Goal: Information Seeking & Learning: Learn about a topic

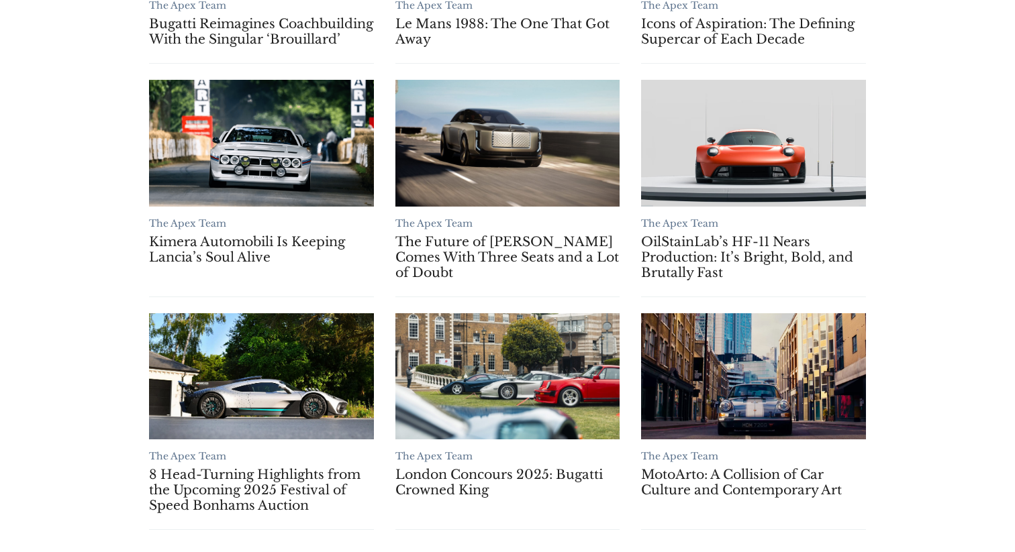
scroll to position [1028, 0]
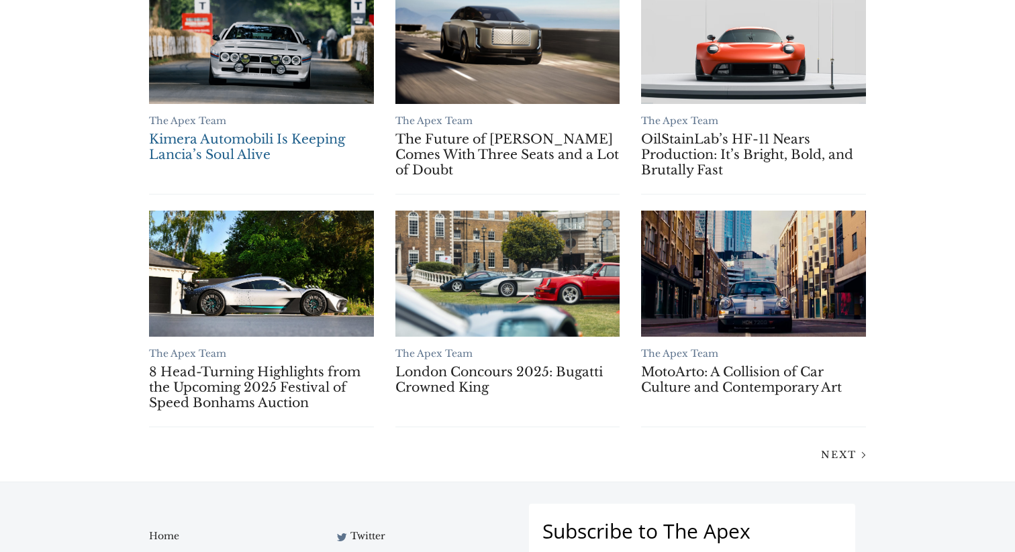
drag, startPoint x: 730, startPoint y: 293, endPoint x: 348, endPoint y: 1, distance: 480.8
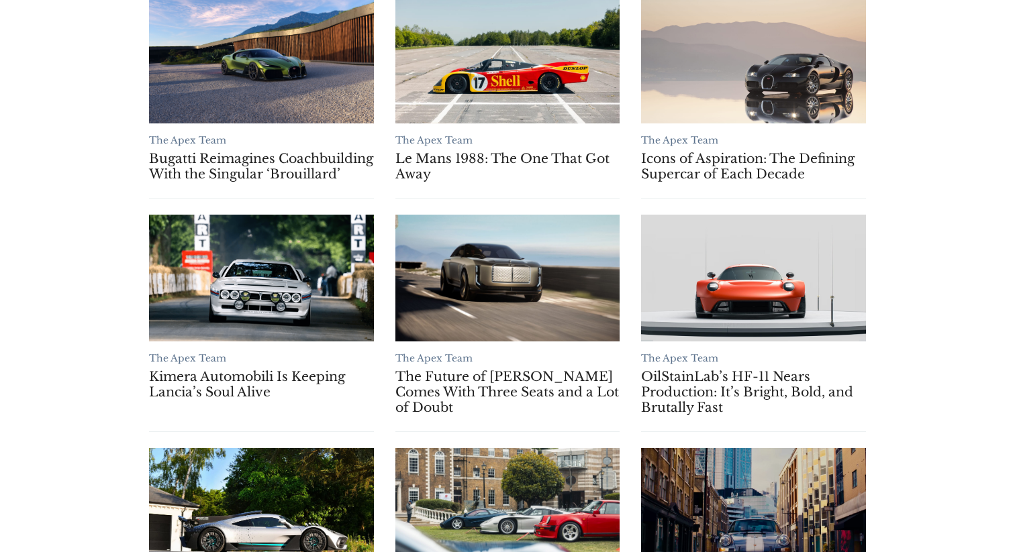
scroll to position [1136, 0]
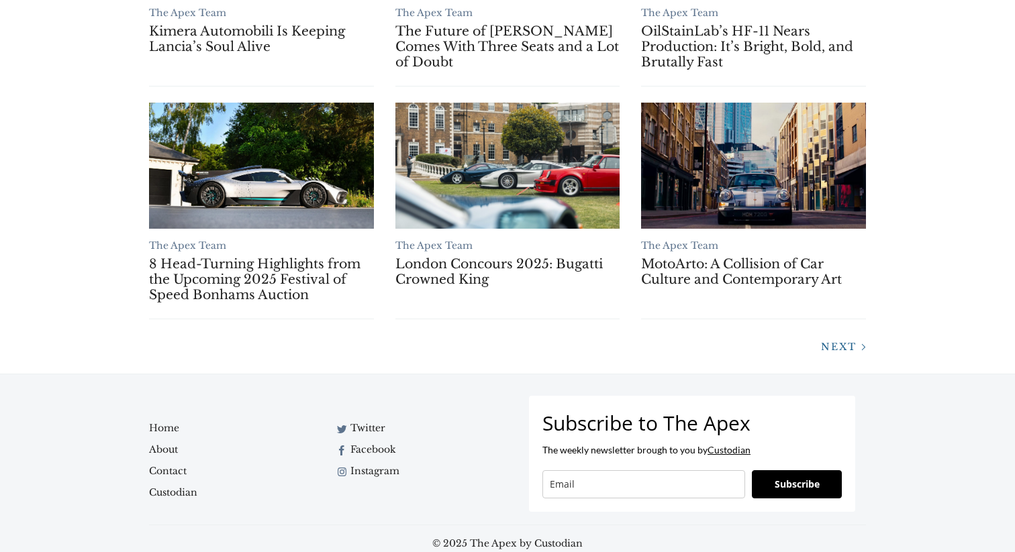
click at [834, 353] on span "Next" at bounding box center [839, 347] width 36 height 12
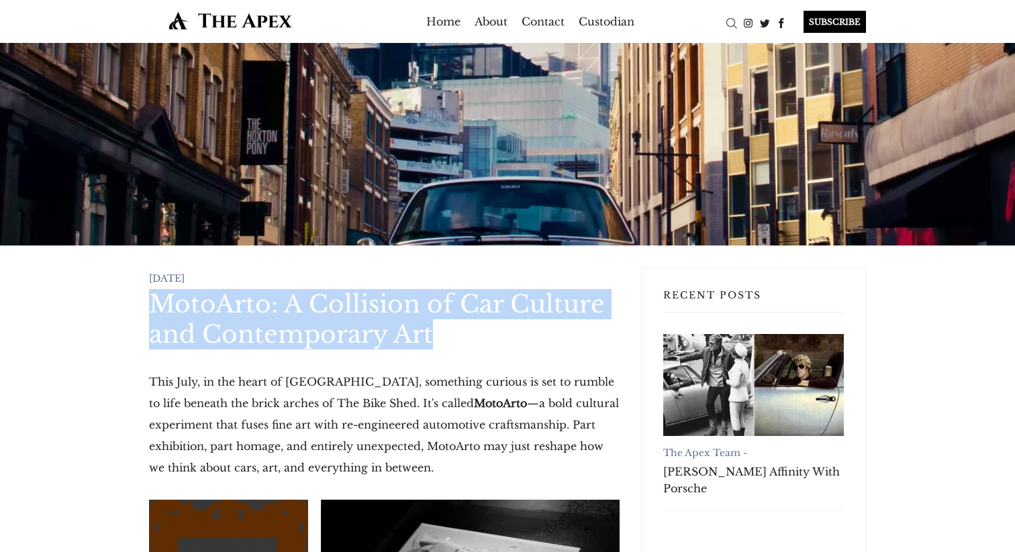
drag, startPoint x: 183, startPoint y: 301, endPoint x: 450, endPoint y: 330, distance: 268.6
copy h1 "MotoArto: A Collision of Car Culture and Contemporary Art"
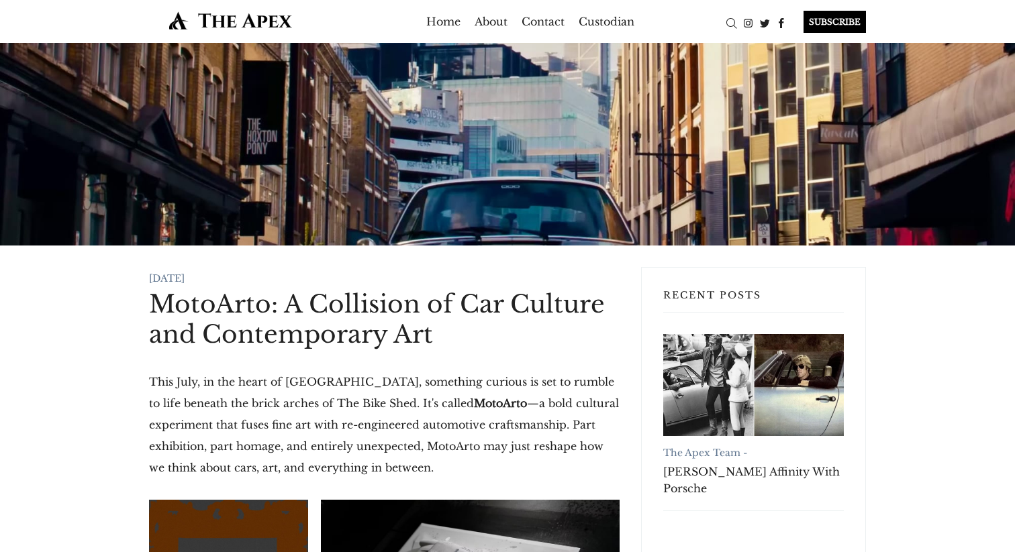
click at [332, 469] on p "This July, in the heart of Shoreditch, something curious is set to rumble to li…" at bounding box center [384, 424] width 471 height 107
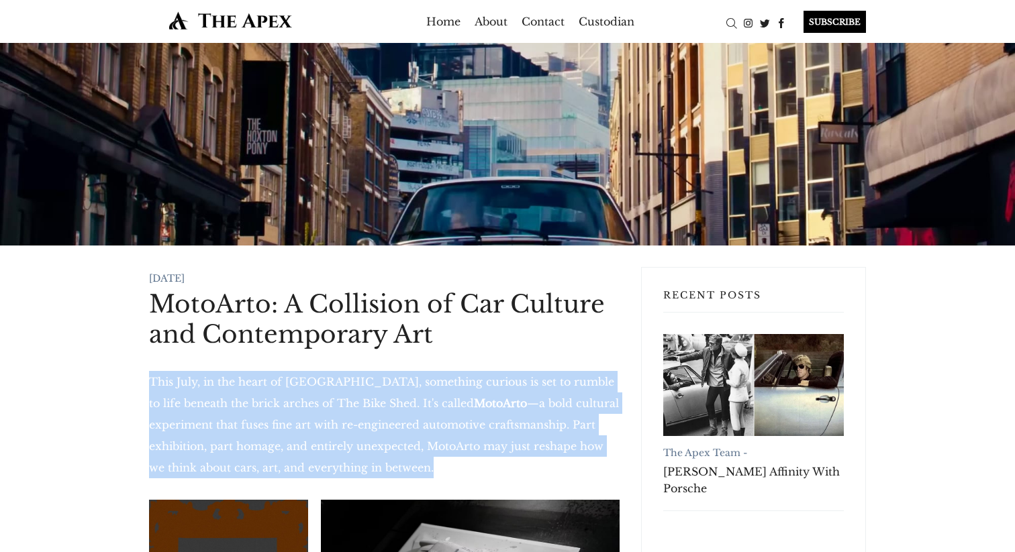
drag, startPoint x: 411, startPoint y: 470, endPoint x: 130, endPoint y: 383, distance: 294.3
copy p "This July, in the heart of Shoreditch, something curious is set to rumble to li…"
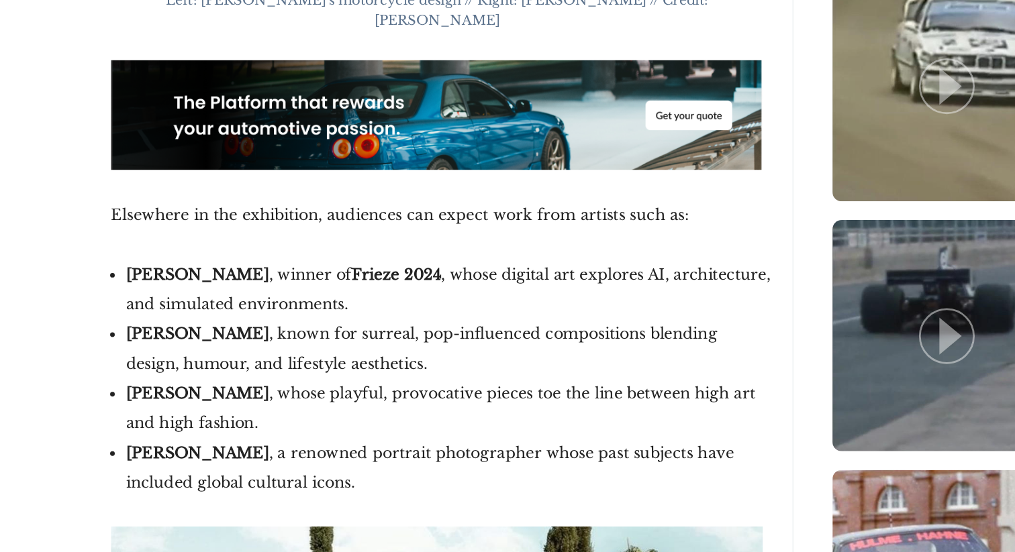
scroll to position [2791, 0]
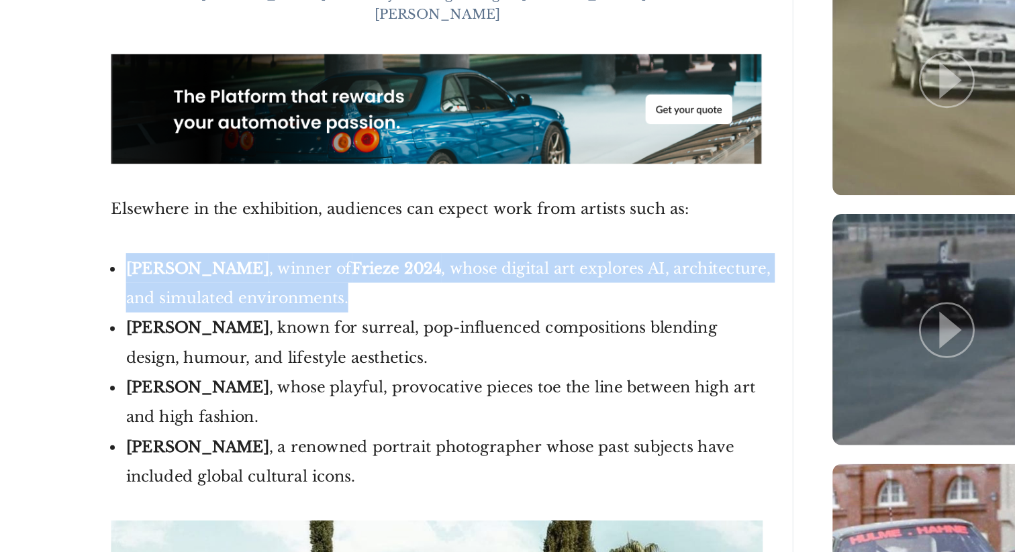
drag, startPoint x: 319, startPoint y: 310, endPoint x: 158, endPoint y: 285, distance: 162.4
click at [158, 336] on ul "Lawrence Lek , winner of Frieze 2024 , whose digital art explores AI, architect…" at bounding box center [389, 422] width 471 height 172
copy li "Lawrence Lek , winner of Frieze 2024 , whose digital art explores AI, architect…"
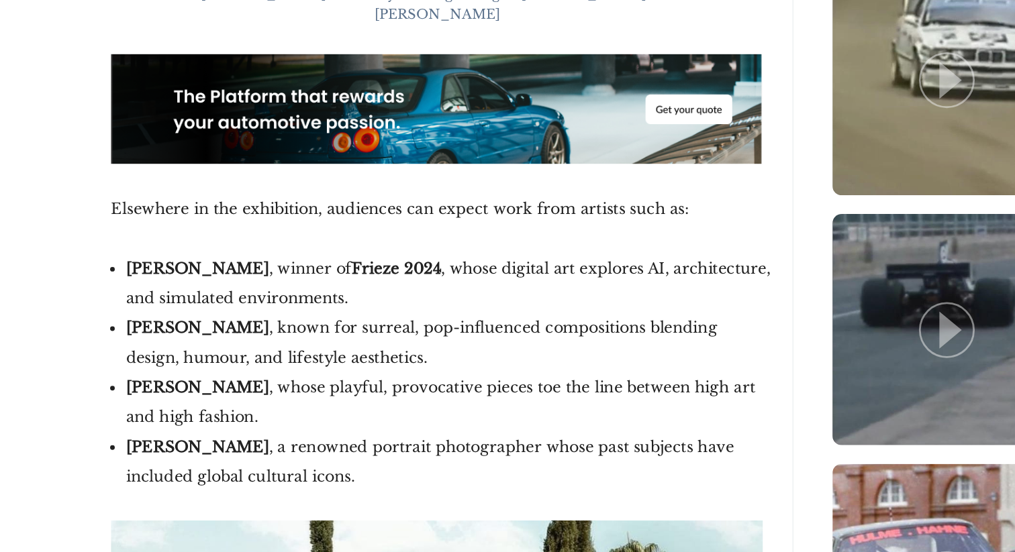
click at [276, 422] on li "Emma Gibbons , whose playful, provocative pieces toe the line between high art …" at bounding box center [392, 443] width 465 height 43
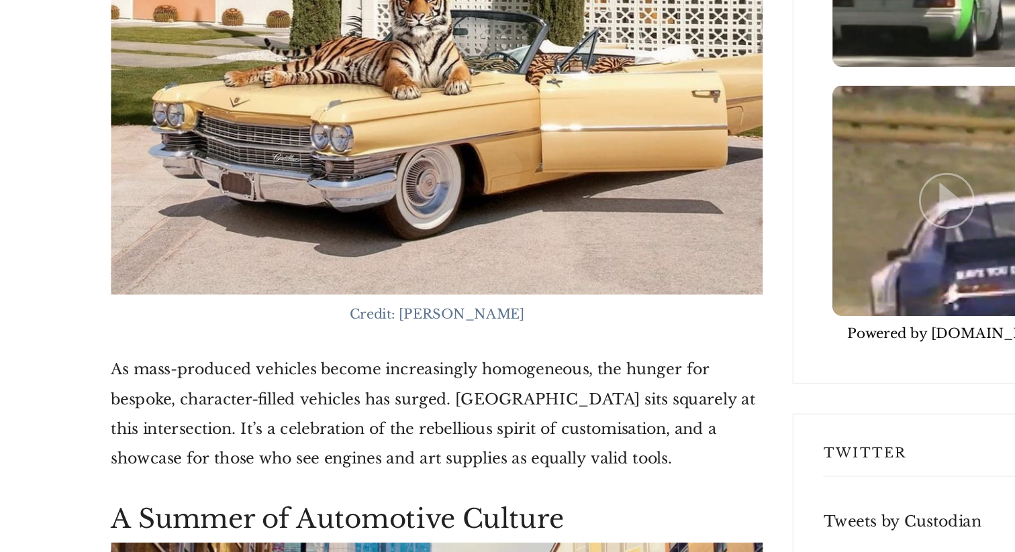
scroll to position [3504, 0]
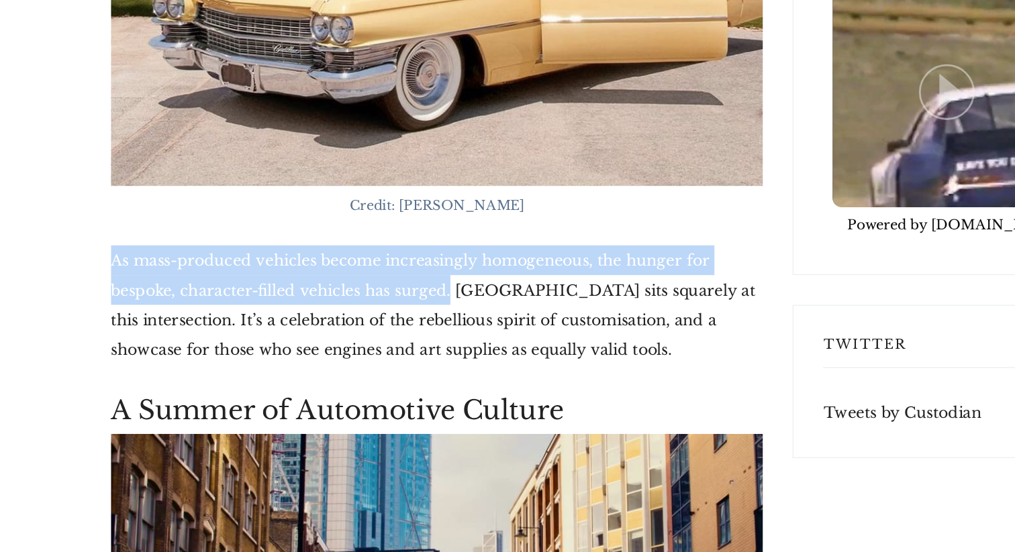
drag, startPoint x: 146, startPoint y: 282, endPoint x: 381, endPoint y: 307, distance: 236.2
copy p "As mass-produced vehicles become increasingly homogeneous, the hunger for bespo…"
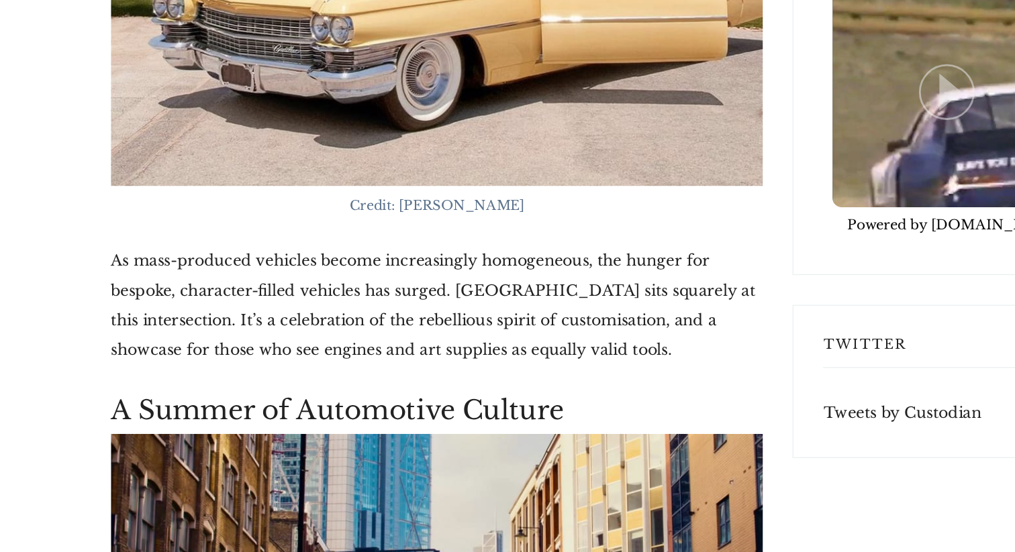
click at [353, 353] on p "As mass-produced vehicles become increasingly homogeneous, the hunger for bespo…" at bounding box center [384, 374] width 471 height 86
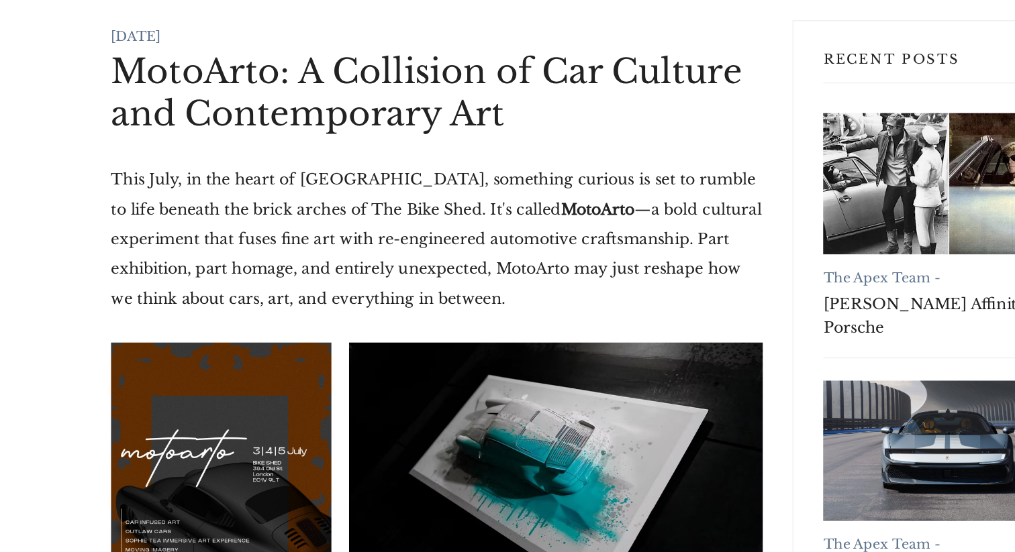
scroll to position [0, 0]
